Goal: Task Accomplishment & Management: Use online tool/utility

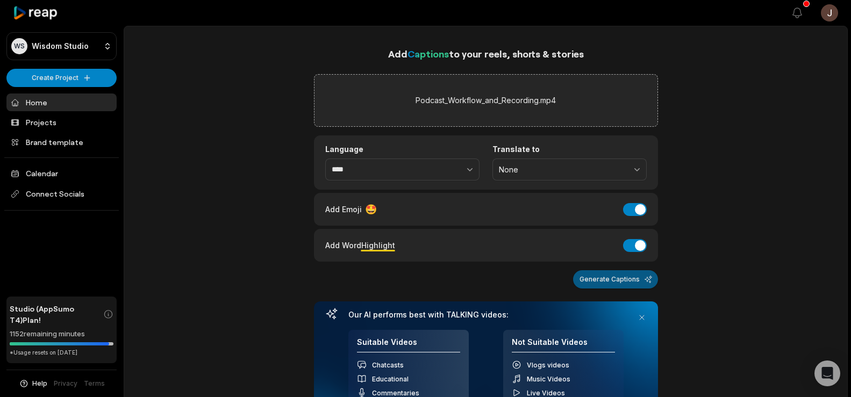
click at [606, 284] on button "Generate Captions" at bounding box center [615, 280] width 85 height 18
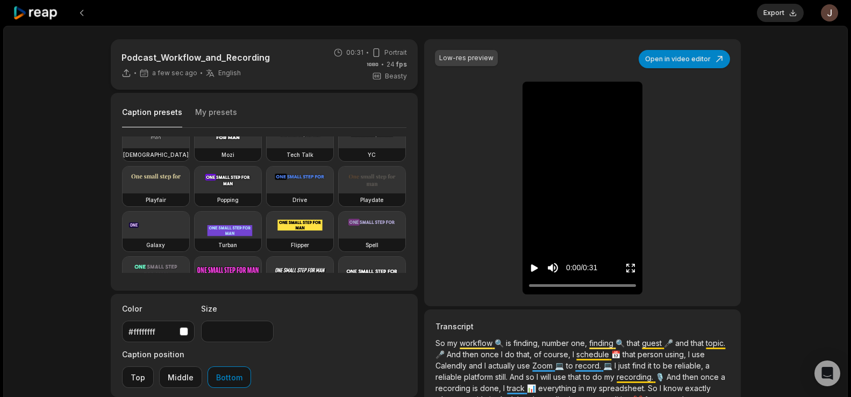
scroll to position [76, 0]
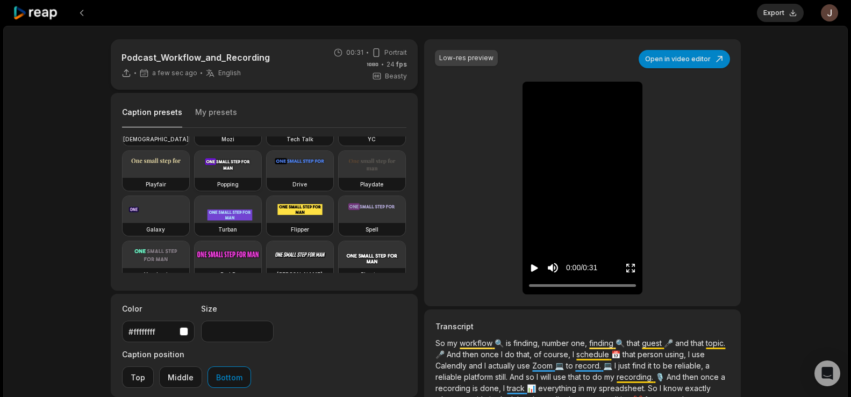
click at [195, 178] on video at bounding box center [228, 164] width 67 height 27
type input "**"
click at [768, 14] on button "Export" at bounding box center [780, 13] width 47 height 18
click at [781, 13] on button "Download" at bounding box center [775, 13] width 58 height 18
click at [84, 13] on button at bounding box center [81, 12] width 19 height 19
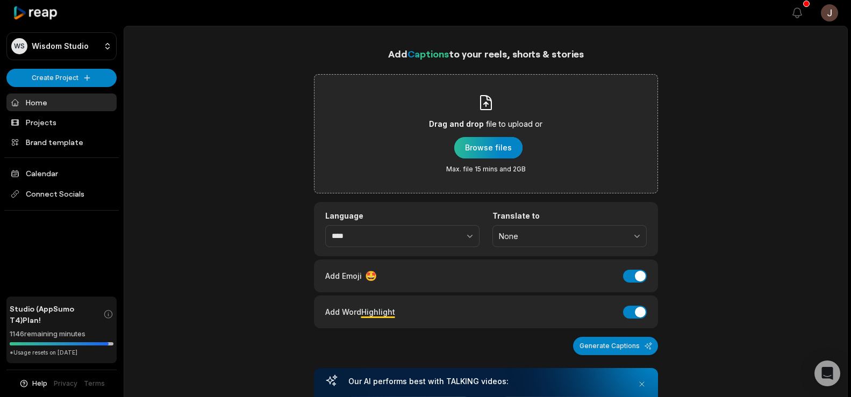
click at [484, 149] on div "button" at bounding box center [488, 148] width 68 height 22
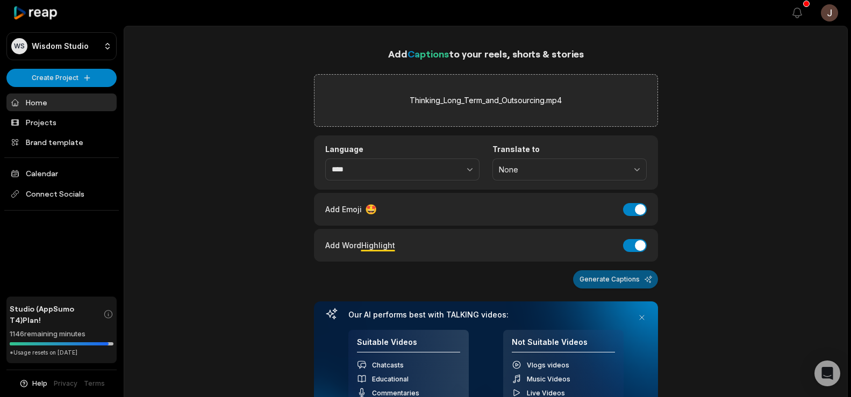
click at [586, 277] on button "Generate Captions" at bounding box center [615, 280] width 85 height 18
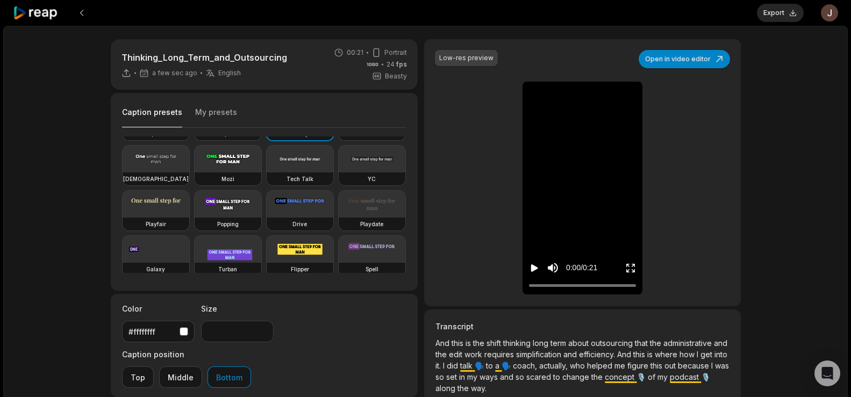
scroll to position [41, 0]
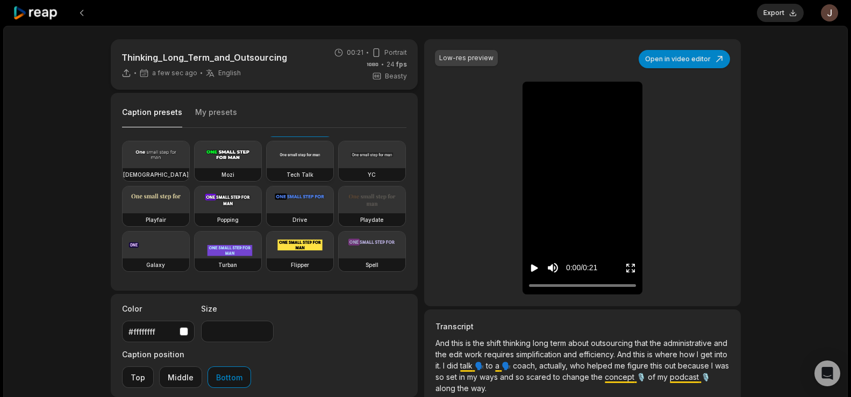
click at [195, 214] on video at bounding box center [228, 200] width 67 height 27
type input "**"
click at [778, 10] on button "Export" at bounding box center [780, 13] width 47 height 18
click at [758, 12] on button "Download" at bounding box center [775, 13] width 58 height 18
click at [83, 15] on button at bounding box center [81, 12] width 19 height 19
